Goal: Information Seeking & Learning: Learn about a topic

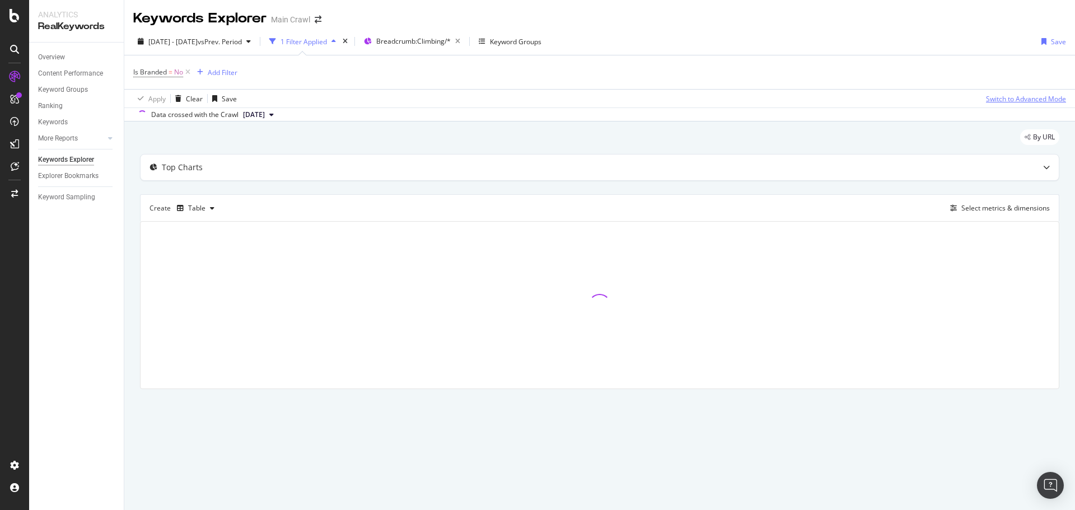
drag, startPoint x: 1003, startPoint y: 139, endPoint x: 999, endPoint y: 99, distance: 40.5
click at [1003, 139] on div "By URL" at bounding box center [599, 141] width 919 height 25
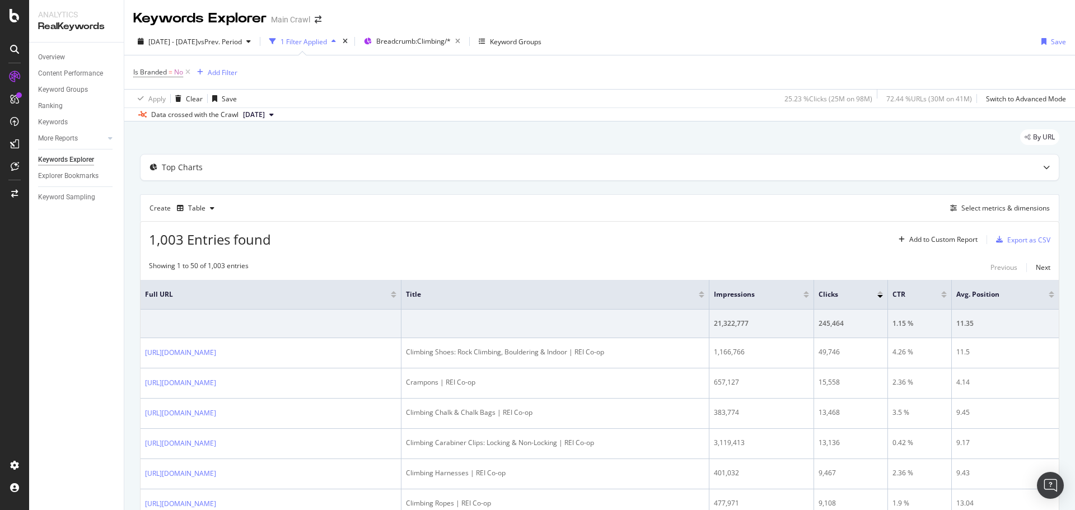
click at [574, 208] on div "Create Table Select metrics & dimensions" at bounding box center [599, 207] width 919 height 27
click at [451, 40] on span "Breadcrumb: Climbing/*" at bounding box center [413, 41] width 74 height 10
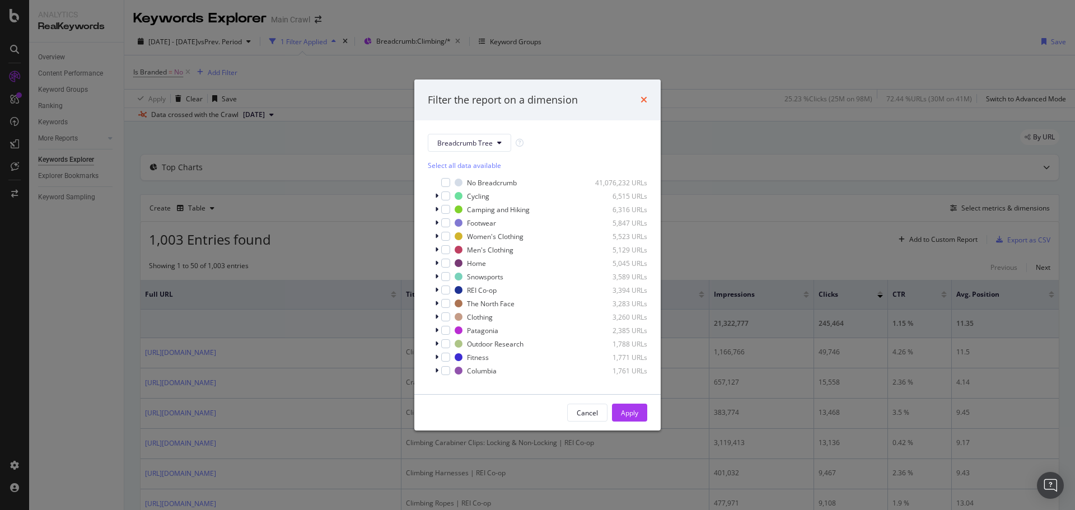
click at [640, 97] on div "Filter the report on a dimension" at bounding box center [537, 100] width 219 height 15
click at [645, 97] on icon "times" at bounding box center [643, 99] width 7 height 9
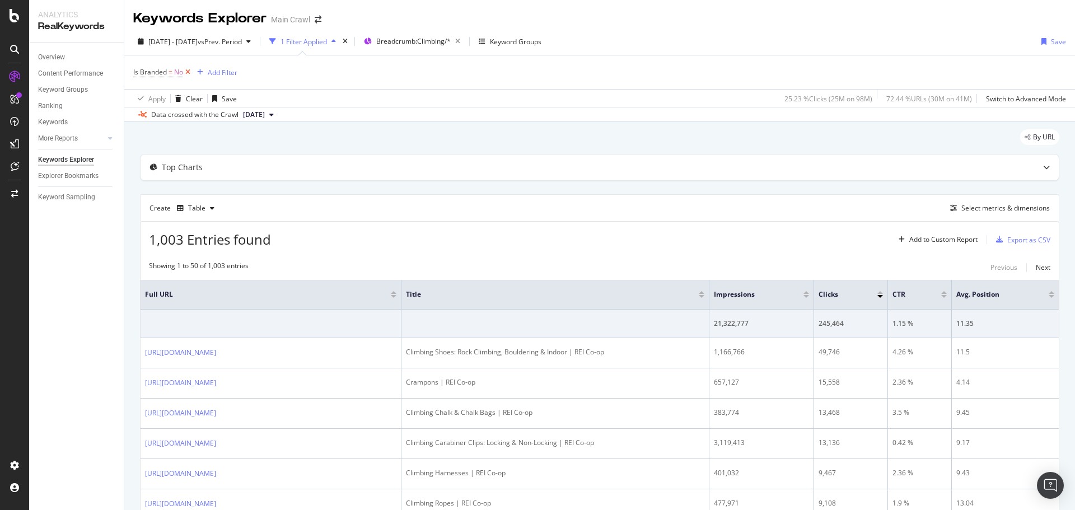
click at [186, 74] on icon at bounding box center [188, 72] width 10 height 11
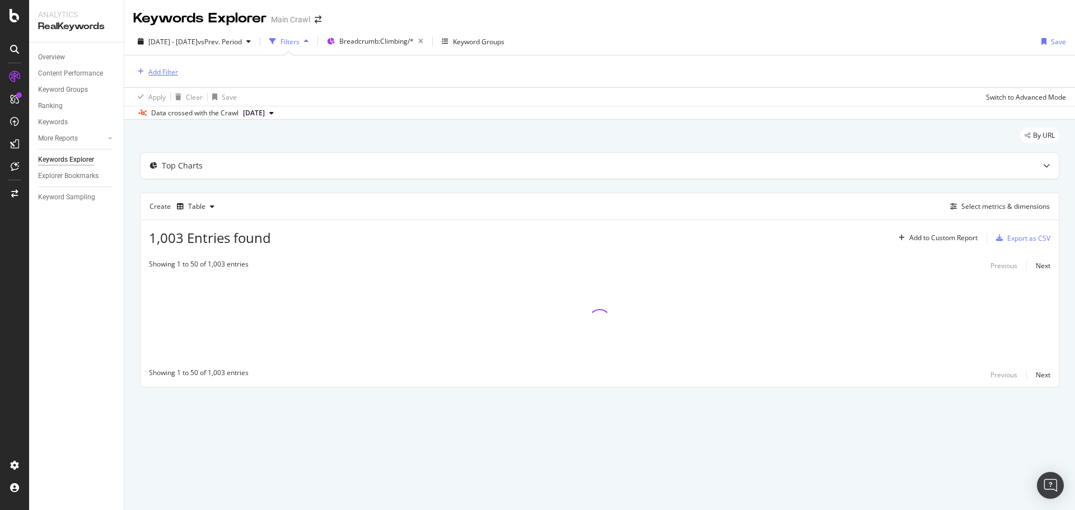
click at [154, 74] on div "Add Filter" at bounding box center [163, 72] width 30 height 10
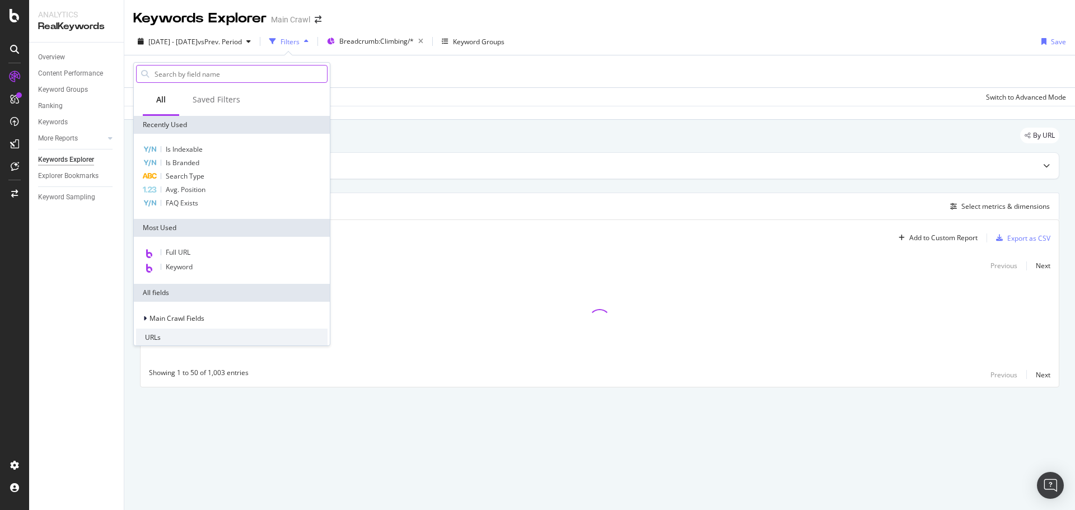
click at [252, 74] on input "text" at bounding box center [240, 73] width 174 height 17
click at [394, 72] on div "Add Filter" at bounding box center [599, 71] width 933 height 32
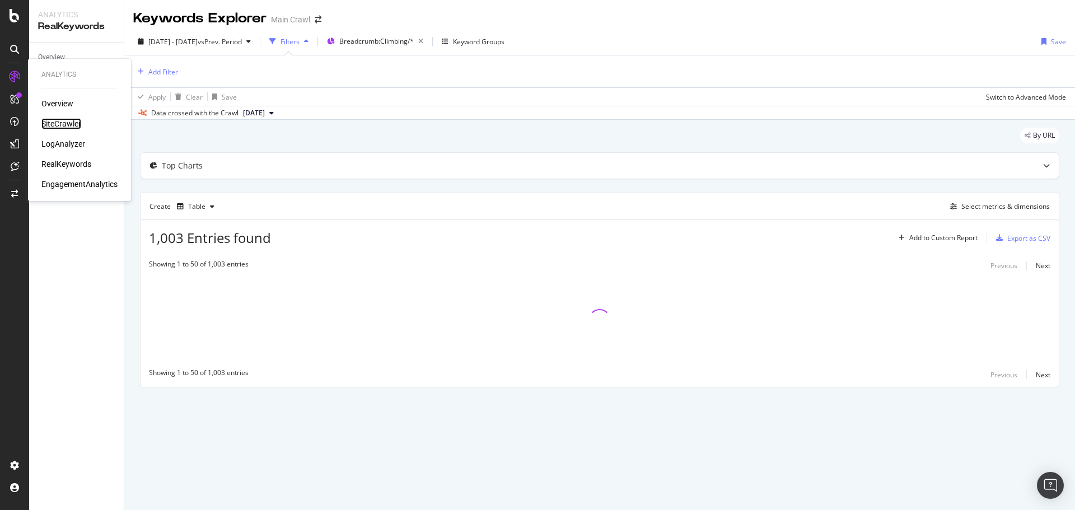
click at [67, 123] on div "SiteCrawler" at bounding box center [61, 123] width 40 height 11
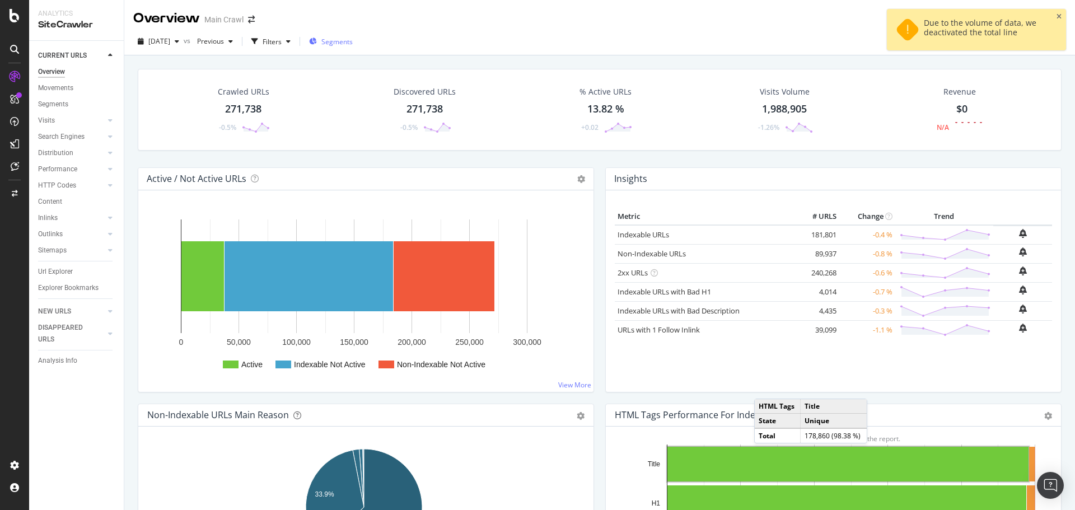
click at [353, 42] on span "Segments" at bounding box center [336, 42] width 31 height 10
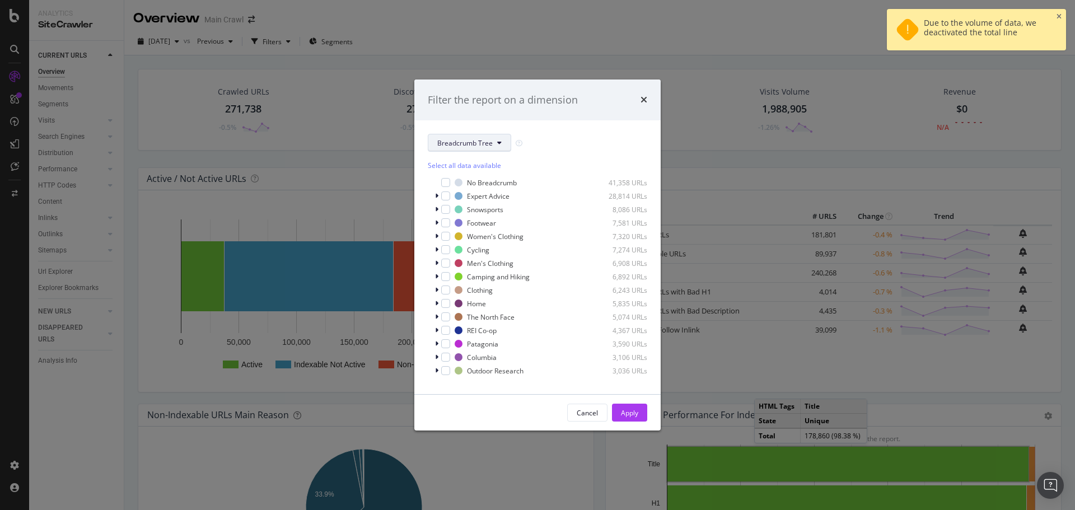
click at [443, 146] on span "Breadcrumb Tree" at bounding box center [464, 143] width 55 height 10
click at [477, 180] on span "pagetype" at bounding box center [473, 183] width 72 height 10
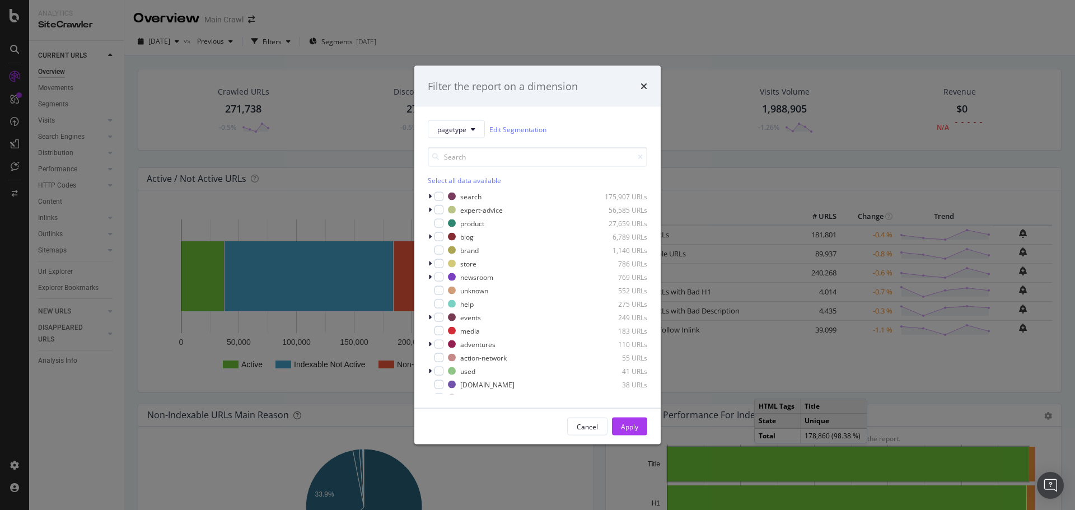
click at [598, 180] on div "Select all data available" at bounding box center [537, 181] width 219 height 10
click at [518, 157] on input "modal" at bounding box center [537, 157] width 219 height 20
click at [486, 181] on div "Unselect all data available" at bounding box center [537, 181] width 219 height 10
click at [563, 118] on div "pagetype Edit Segmentation Select all data available search 175,907 URLs expert…" at bounding box center [537, 257] width 246 height 301
drag, startPoint x: 474, startPoint y: 104, endPoint x: 560, endPoint y: 95, distance: 86.1
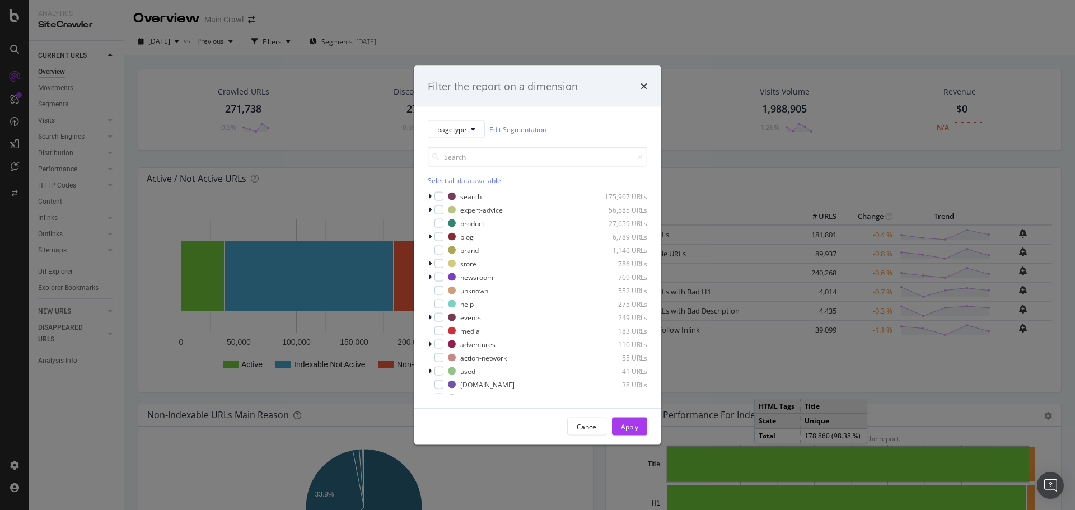
click at [474, 104] on div "Filter the report on a dimension" at bounding box center [537, 85] width 246 height 41
click at [638, 72] on div "Filter the report on a dimension" at bounding box center [537, 85] width 246 height 41
click at [619, 82] on div "Filter the report on a dimension" at bounding box center [537, 86] width 219 height 15
click at [644, 95] on div "Filter the report on a dimension" at bounding box center [537, 85] width 246 height 41
drag, startPoint x: 564, startPoint y: 127, endPoint x: 513, endPoint y: 104, distance: 55.9
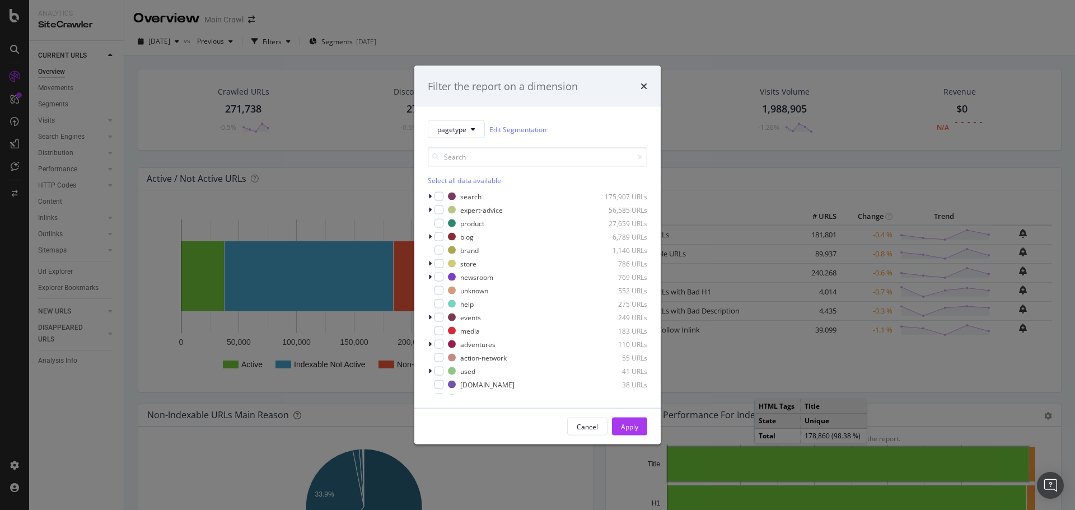
click at [564, 127] on div "pagetype Edit Segmentation" at bounding box center [537, 129] width 219 height 18
click at [428, 194] on icon "modal" at bounding box center [429, 196] width 3 height 7
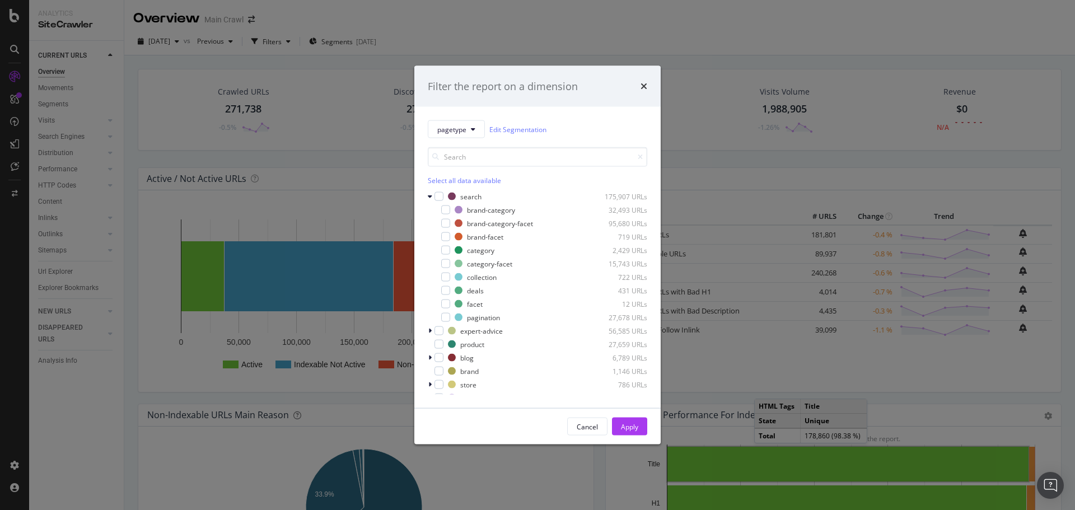
click at [564, 118] on div "pagetype Edit Segmentation Select all data available search 175,907 URLs brand-…" at bounding box center [537, 257] width 246 height 301
click at [533, 113] on div "pagetype Edit Segmentation Select all data available search 175,907 URLs brand-…" at bounding box center [537, 257] width 246 height 301
click at [567, 124] on div "pagetype Edit Segmentation" at bounding box center [537, 129] width 219 height 18
click at [446, 212] on div "modal" at bounding box center [445, 209] width 9 height 9
click at [448, 255] on div "category 2,429 URLs" at bounding box center [537, 250] width 219 height 11
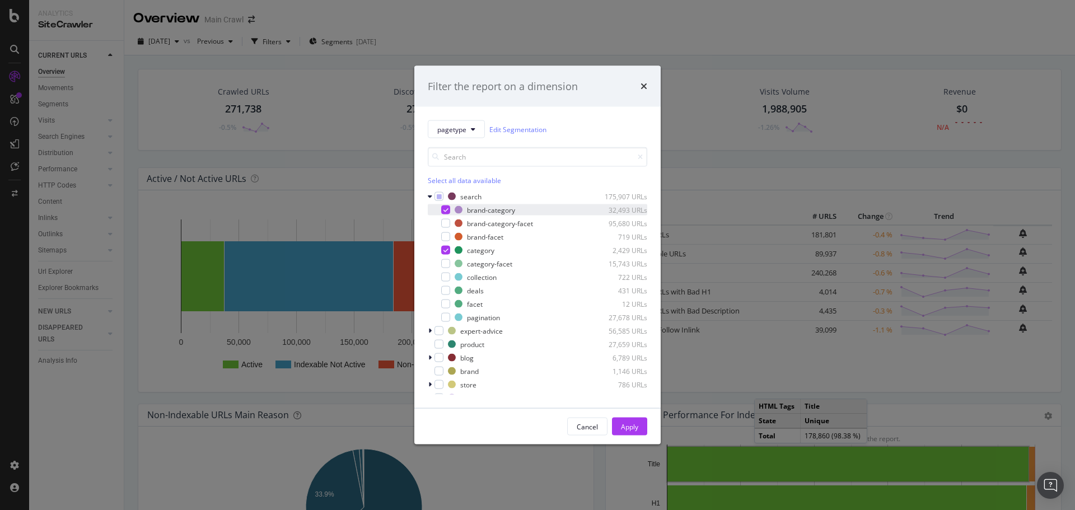
click at [442, 213] on div "modal" at bounding box center [445, 209] width 9 height 9
click at [640, 432] on button "Apply" at bounding box center [629, 427] width 35 height 18
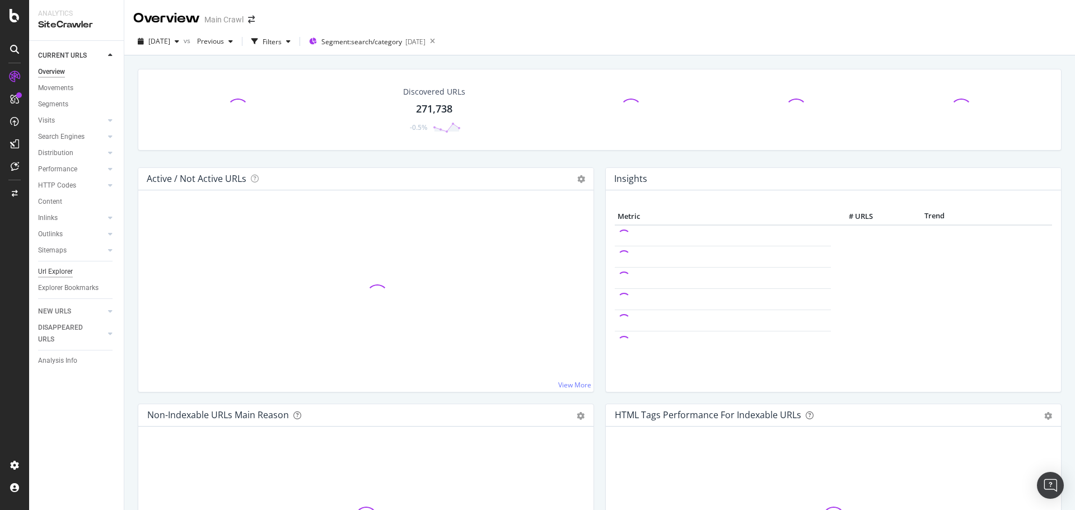
drag, startPoint x: 65, startPoint y: 269, endPoint x: 528, endPoint y: 171, distance: 473.3
click at [65, 269] on div "Url Explorer" at bounding box center [55, 272] width 35 height 12
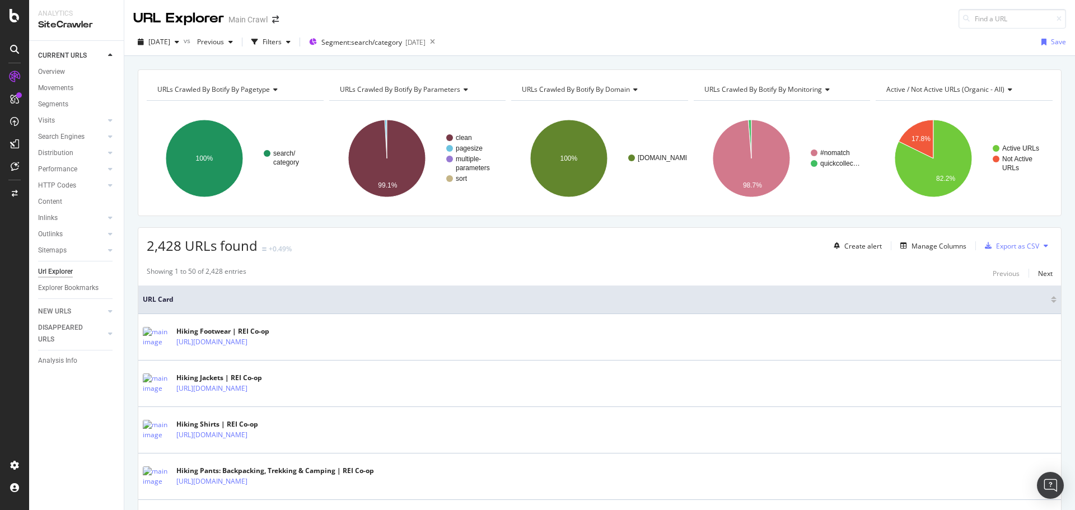
click at [479, 255] on div "2,428 URLs found +0.49% Create alert Manage Columns Export as CSV" at bounding box center [599, 241] width 922 height 27
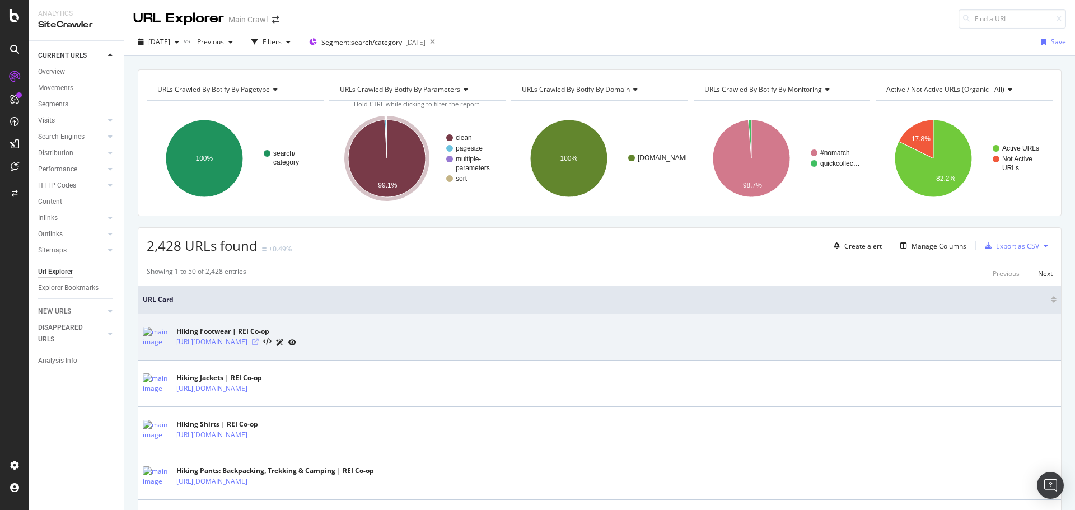
click at [259, 343] on icon at bounding box center [255, 342] width 7 height 7
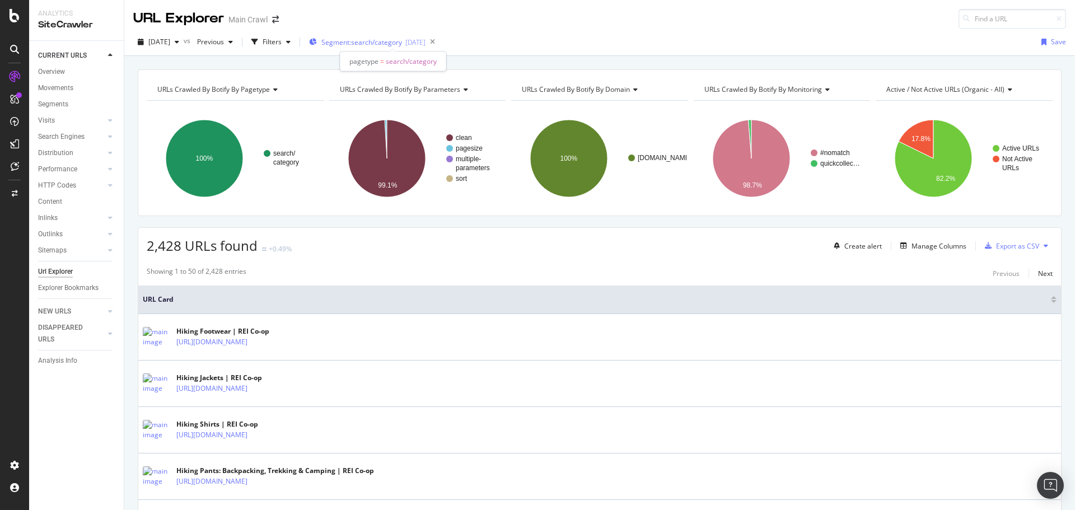
click at [350, 46] on span "Segment: search/category" at bounding box center [361, 43] width 81 height 10
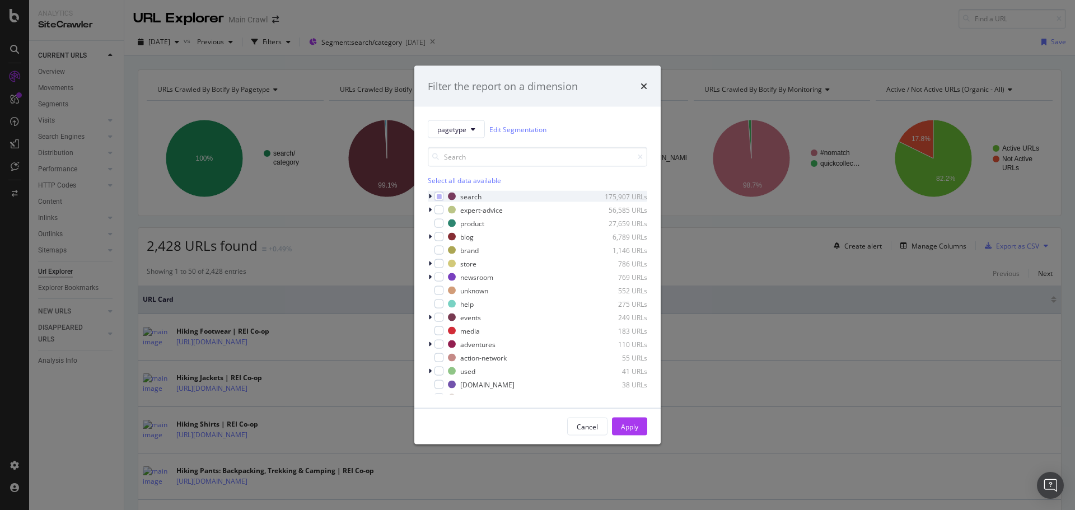
click at [429, 194] on icon "modal" at bounding box center [429, 196] width 3 height 7
